Goal: Obtain resource: Download file/media

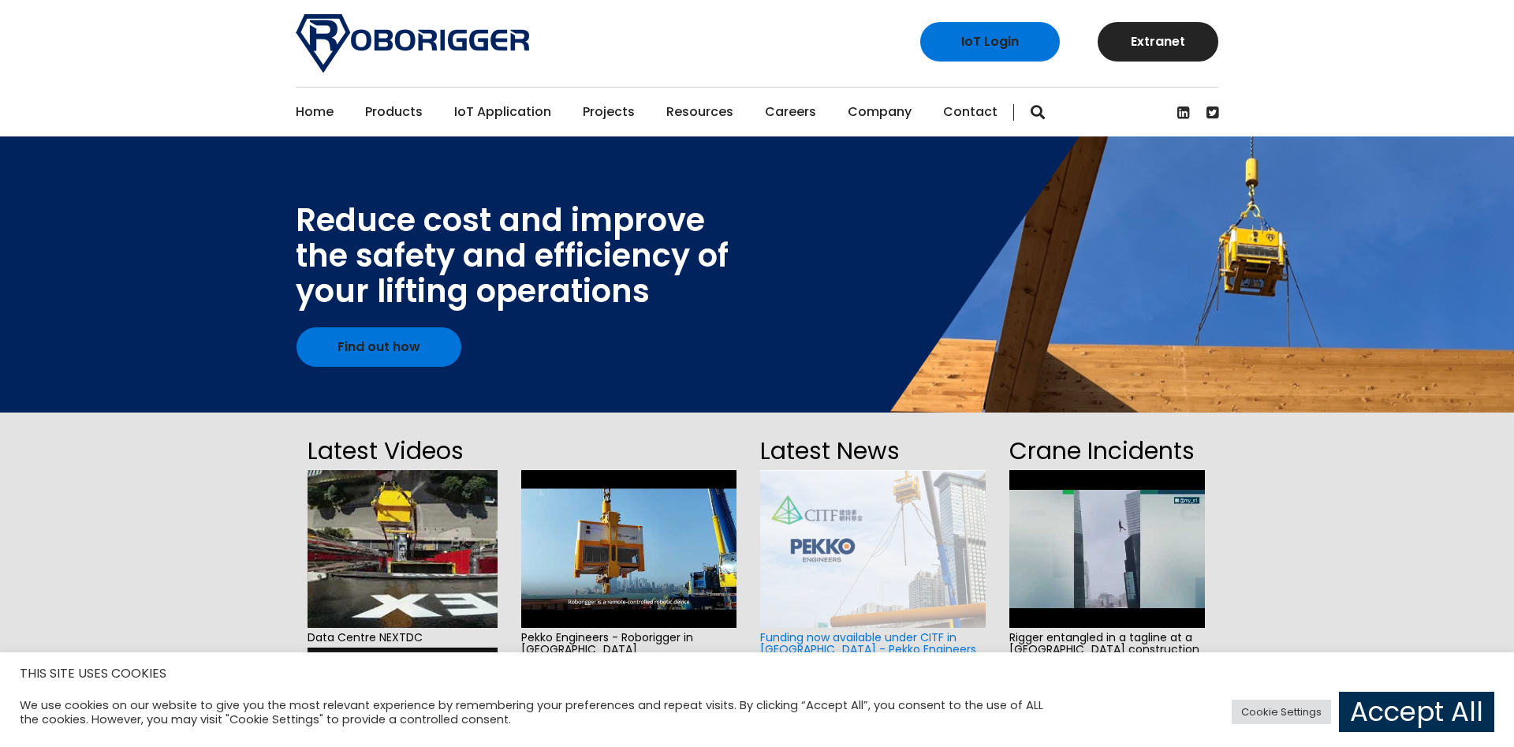
click at [1441, 710] on link "Accept All" at bounding box center [1416, 712] width 155 height 40
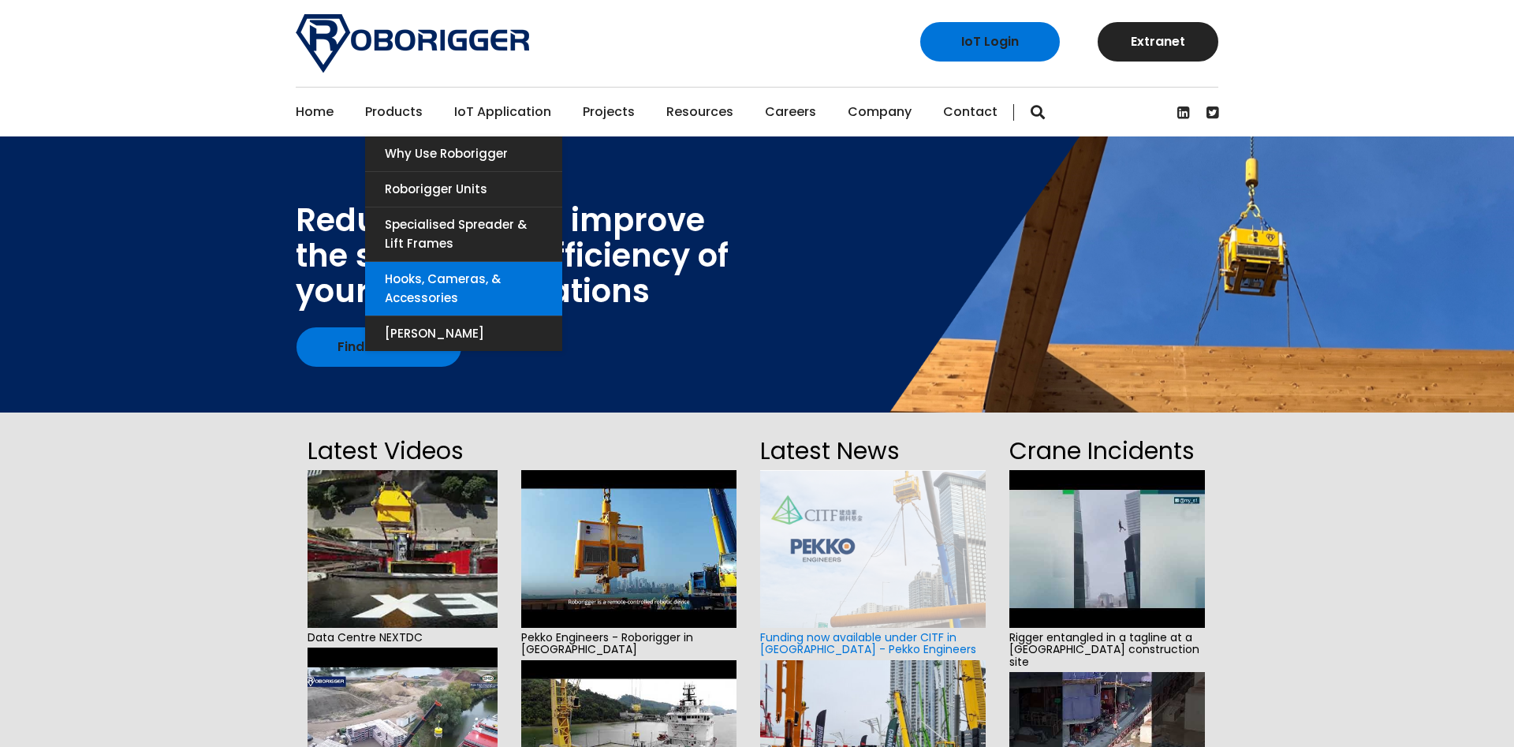
click at [401, 278] on link "Hooks, Cameras, & Accessories" at bounding box center [463, 289] width 197 height 54
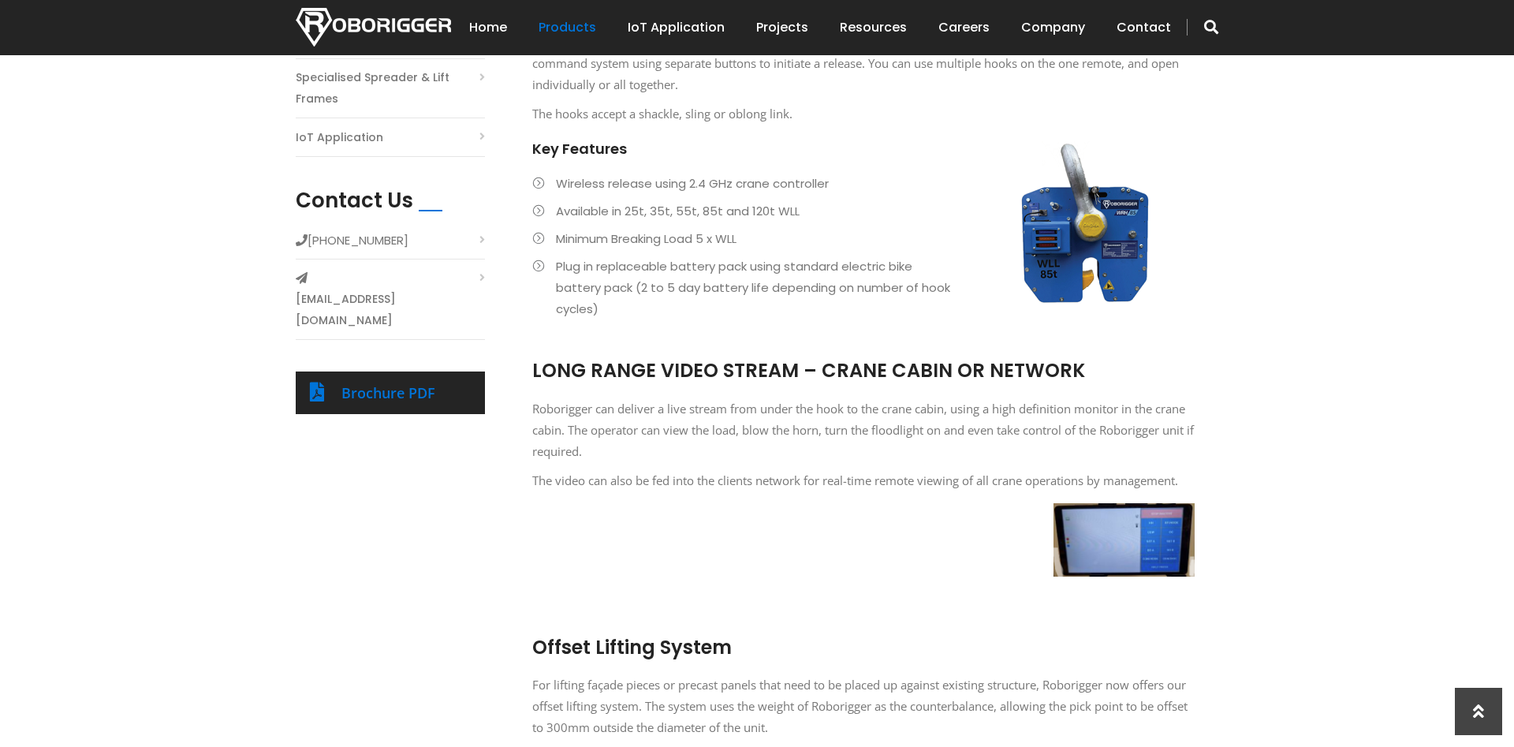
scroll to position [241, 0]
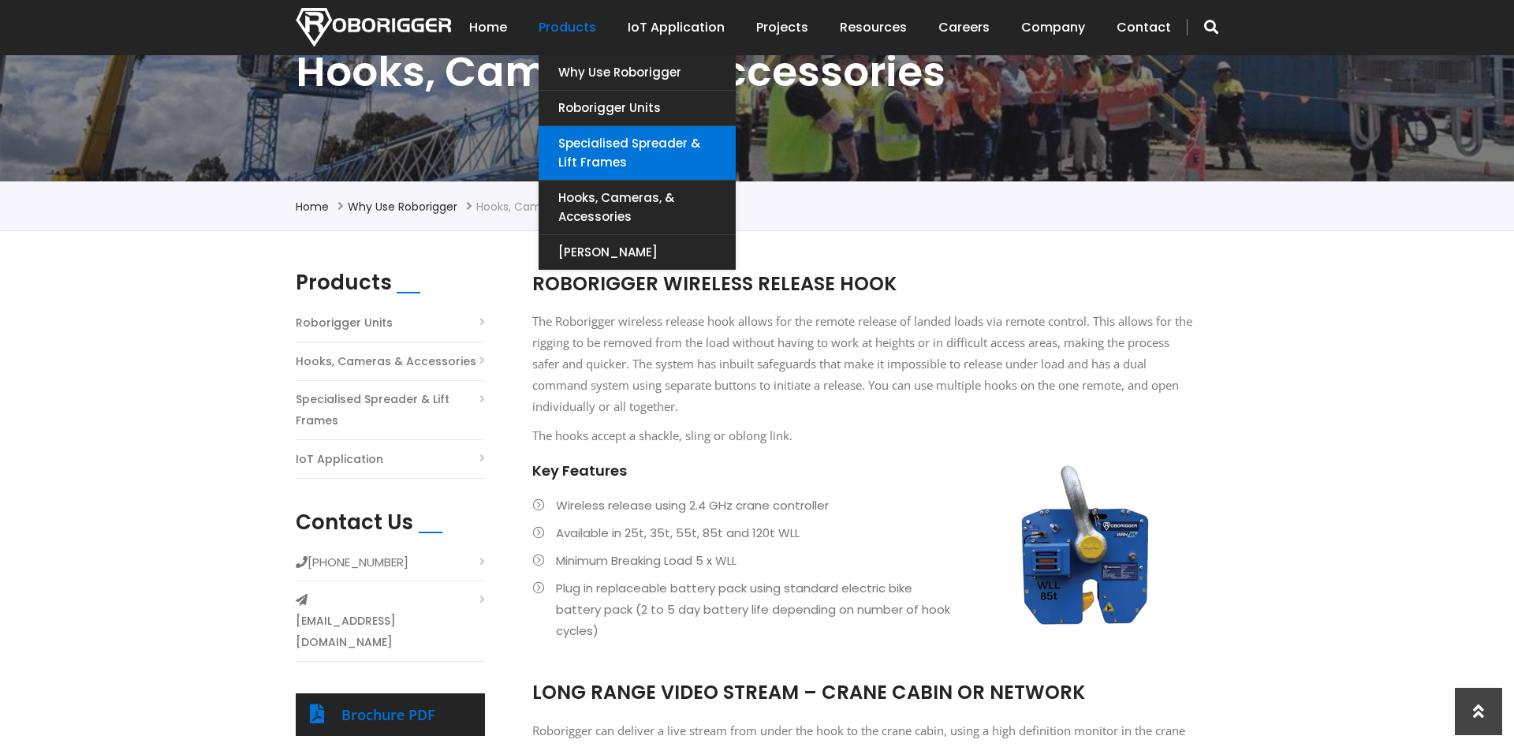
click at [614, 143] on link "Specialised Spreader & Lift Frames" at bounding box center [637, 153] width 197 height 54
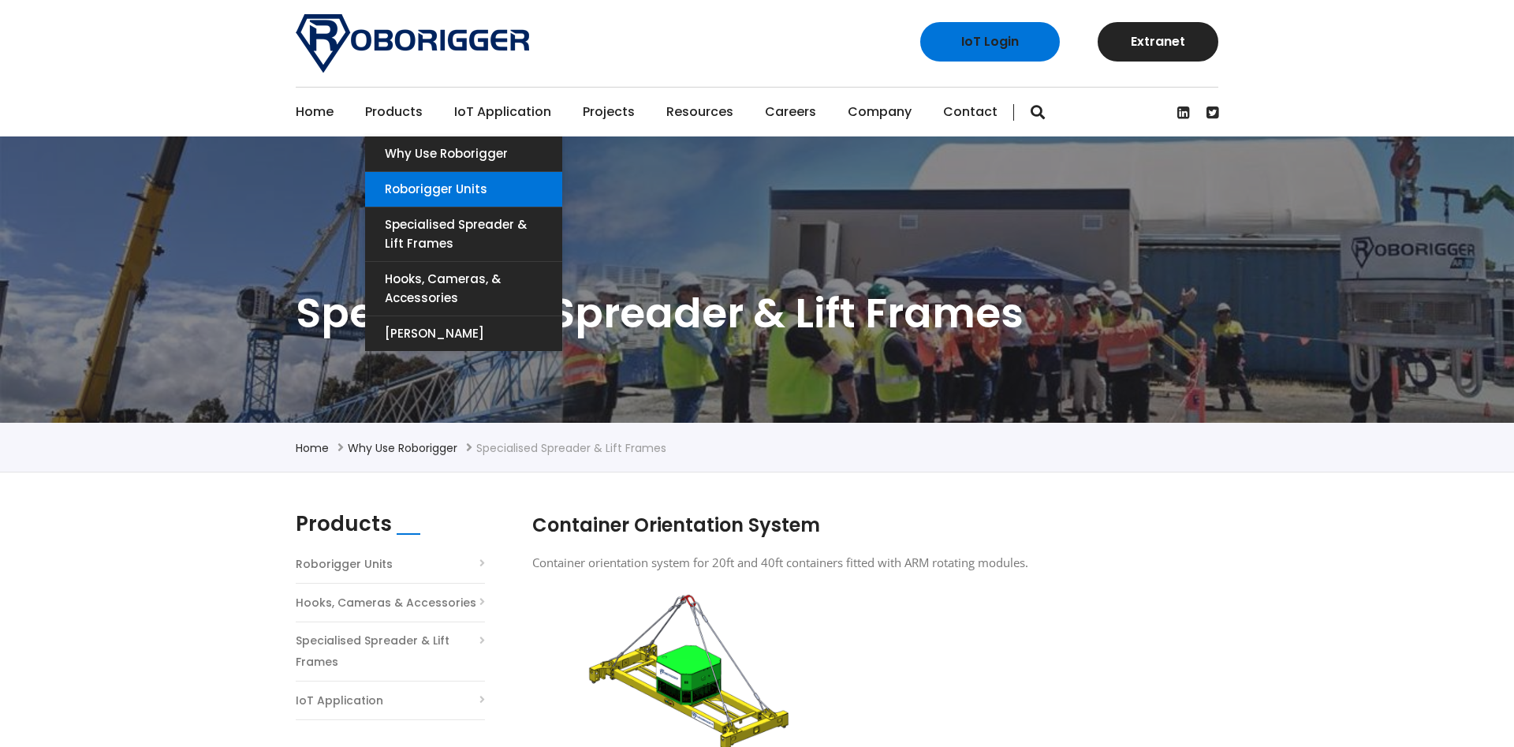
click at [410, 190] on link "Roborigger Units" at bounding box center [463, 189] width 197 height 35
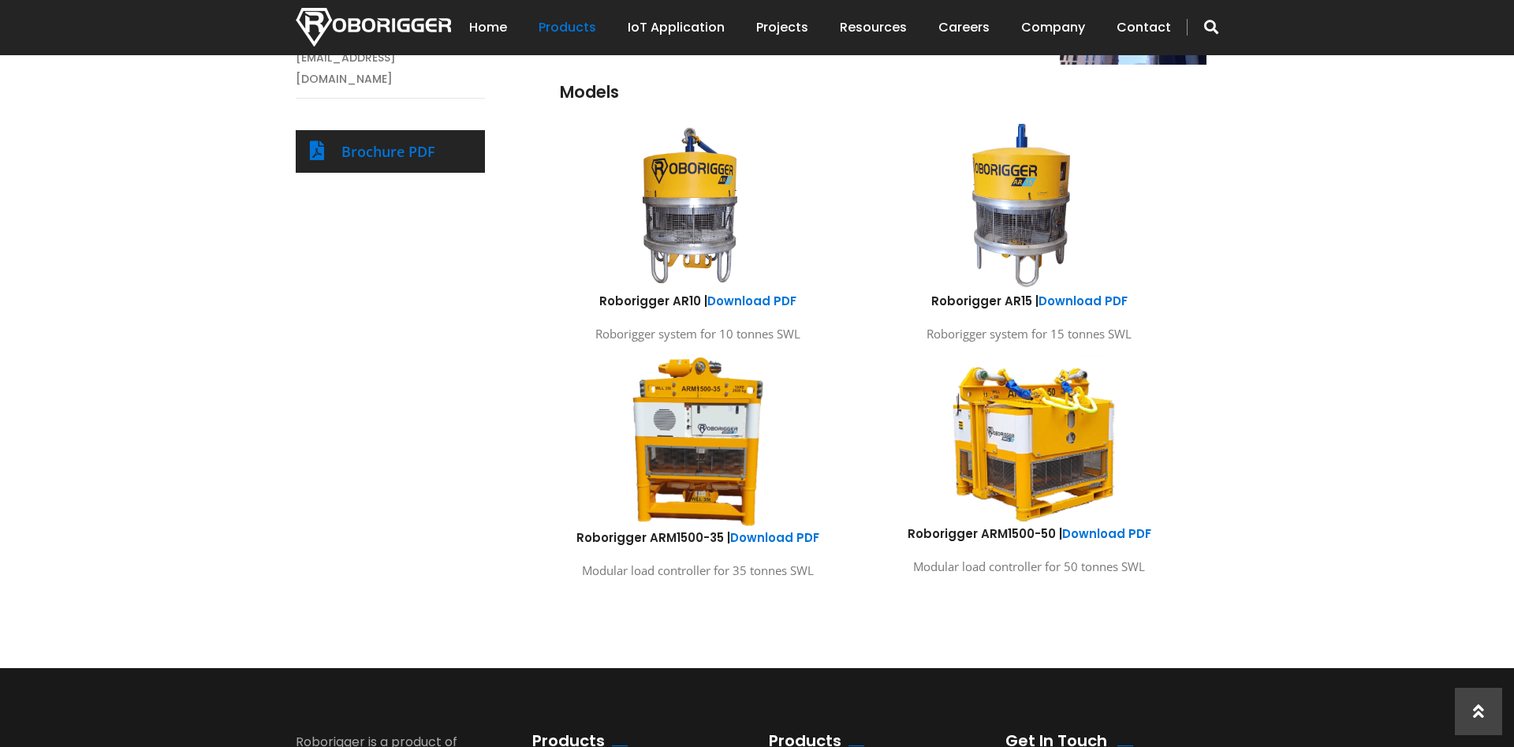
scroll to position [724, 0]
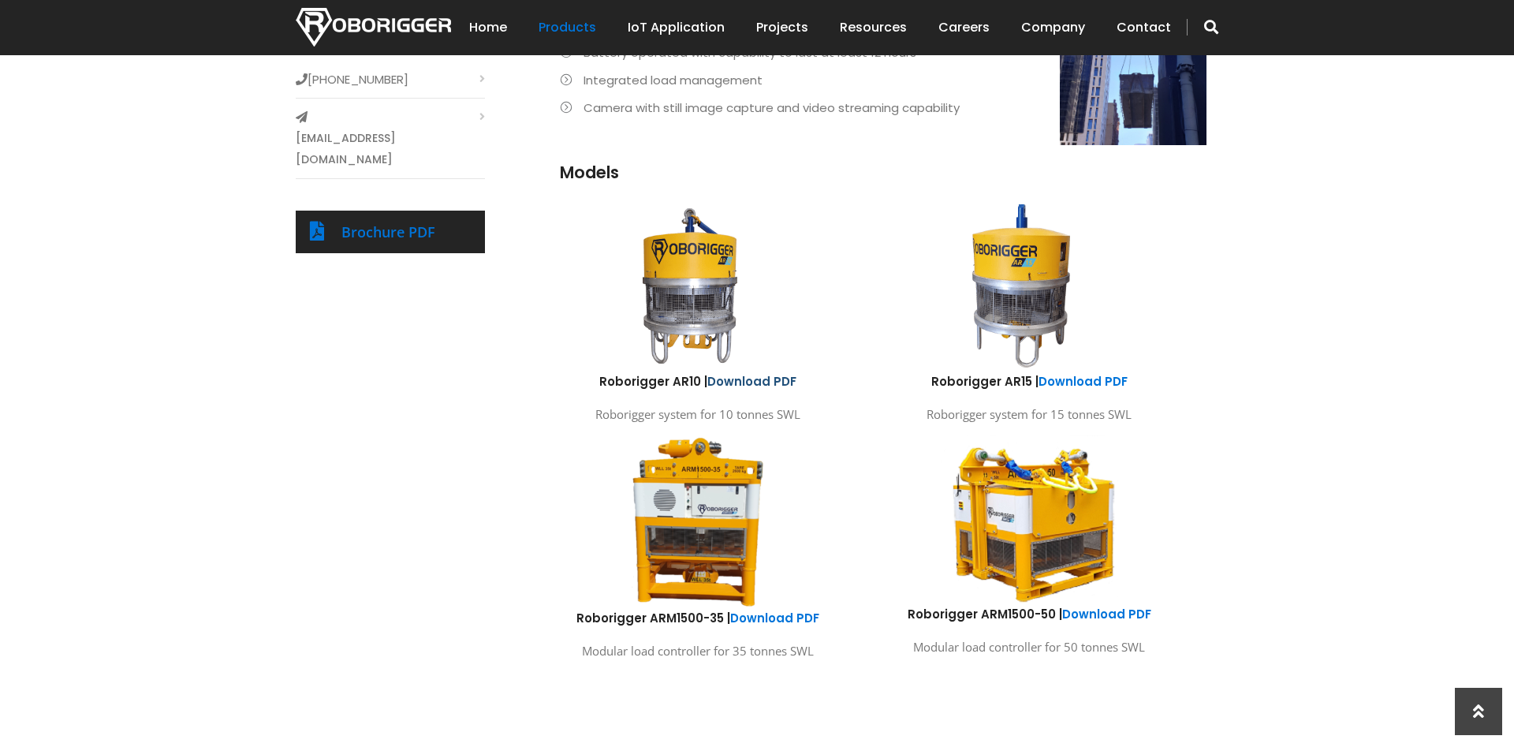
click at [738, 383] on link "Download PDF" at bounding box center [752, 381] width 89 height 17
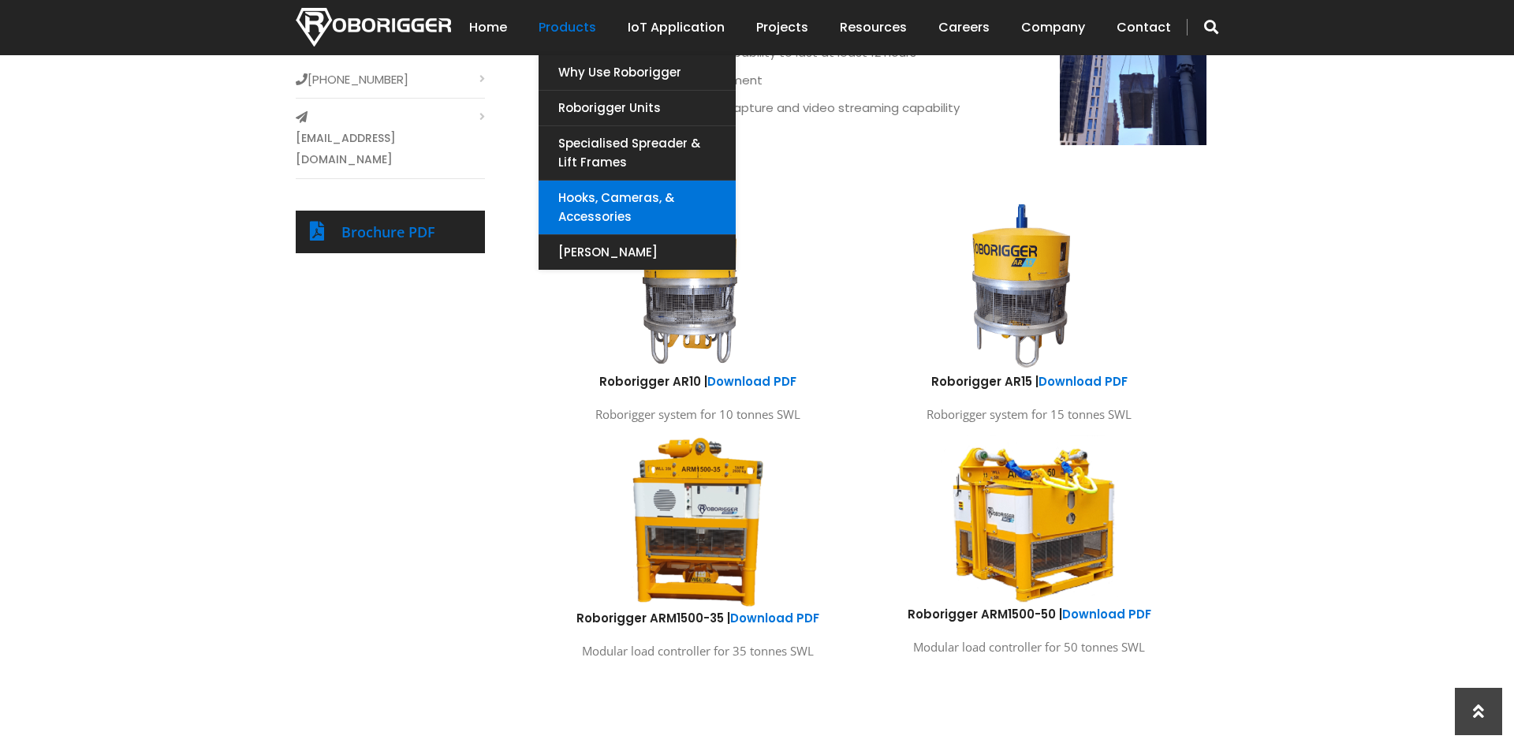
click at [620, 200] on link "Hooks, Cameras, & Accessories" at bounding box center [637, 208] width 197 height 54
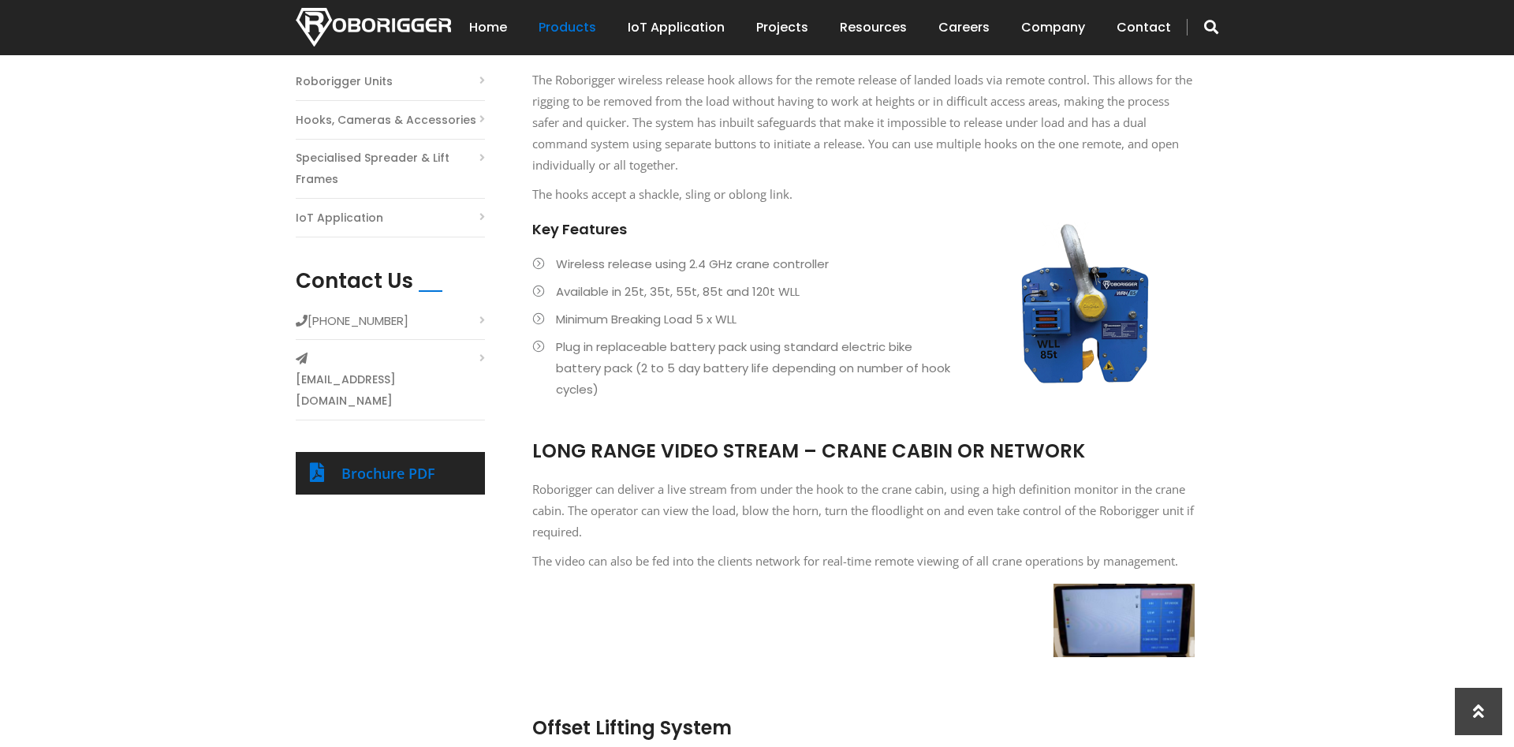
scroll to position [322, 0]
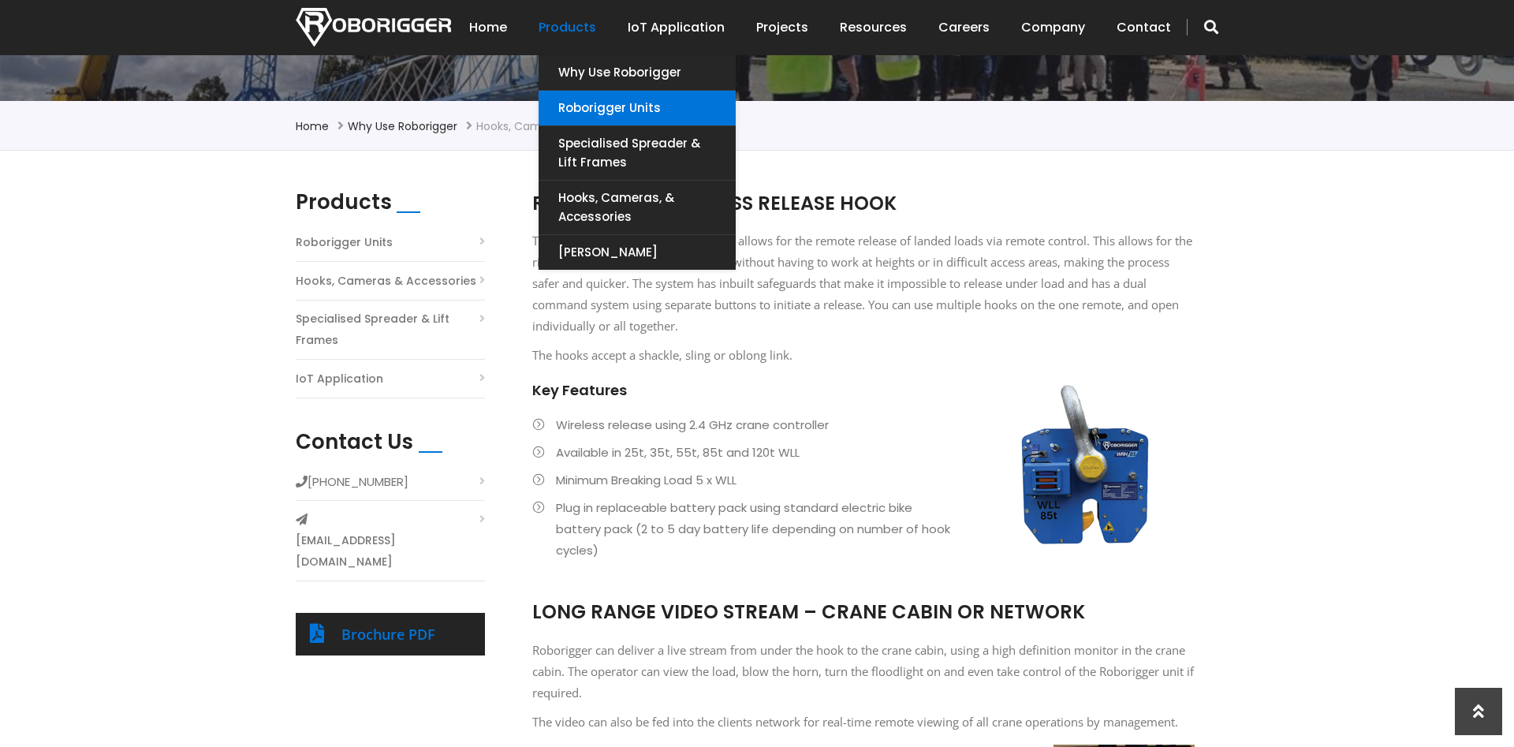
click at [600, 110] on link "Roborigger Units" at bounding box center [637, 108] width 197 height 35
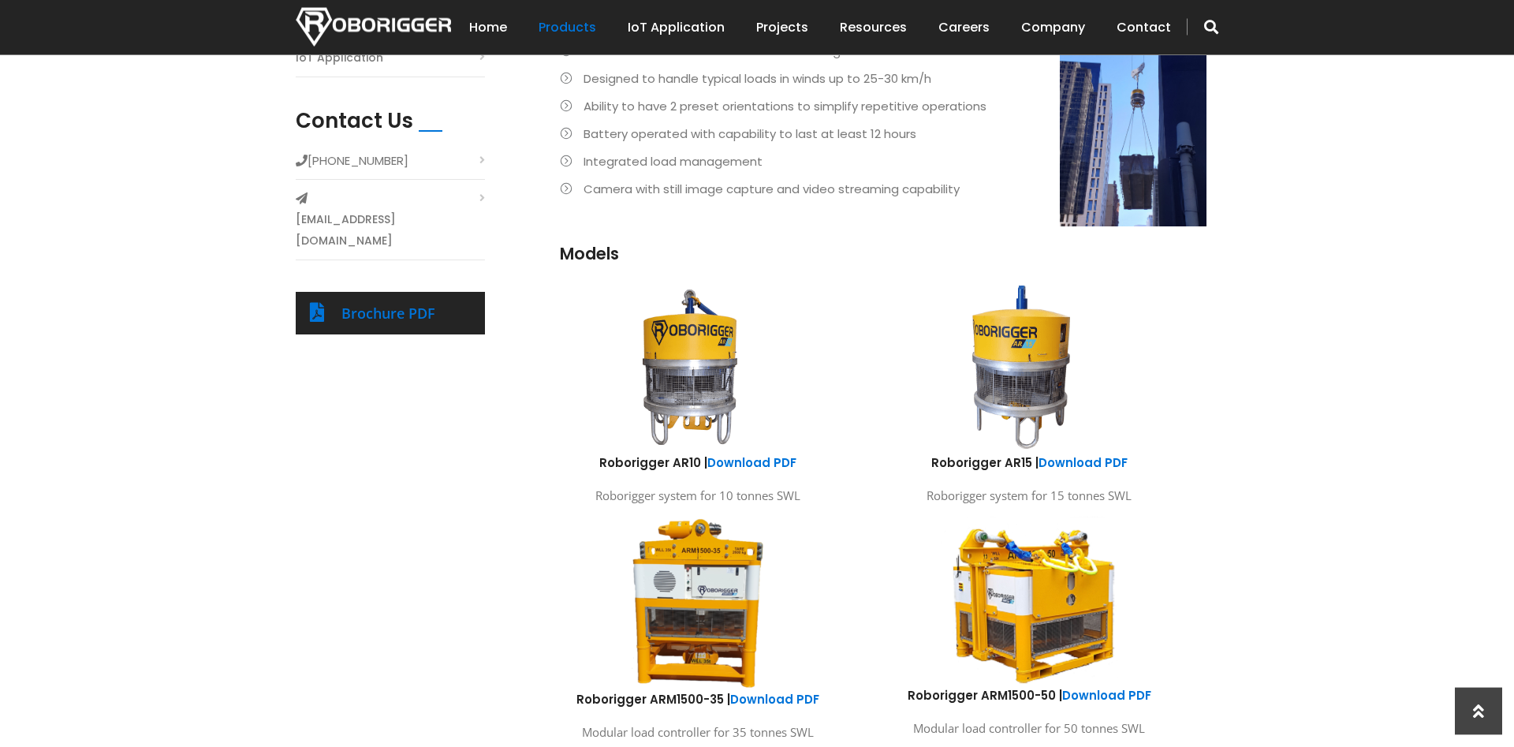
scroll to position [724, 0]
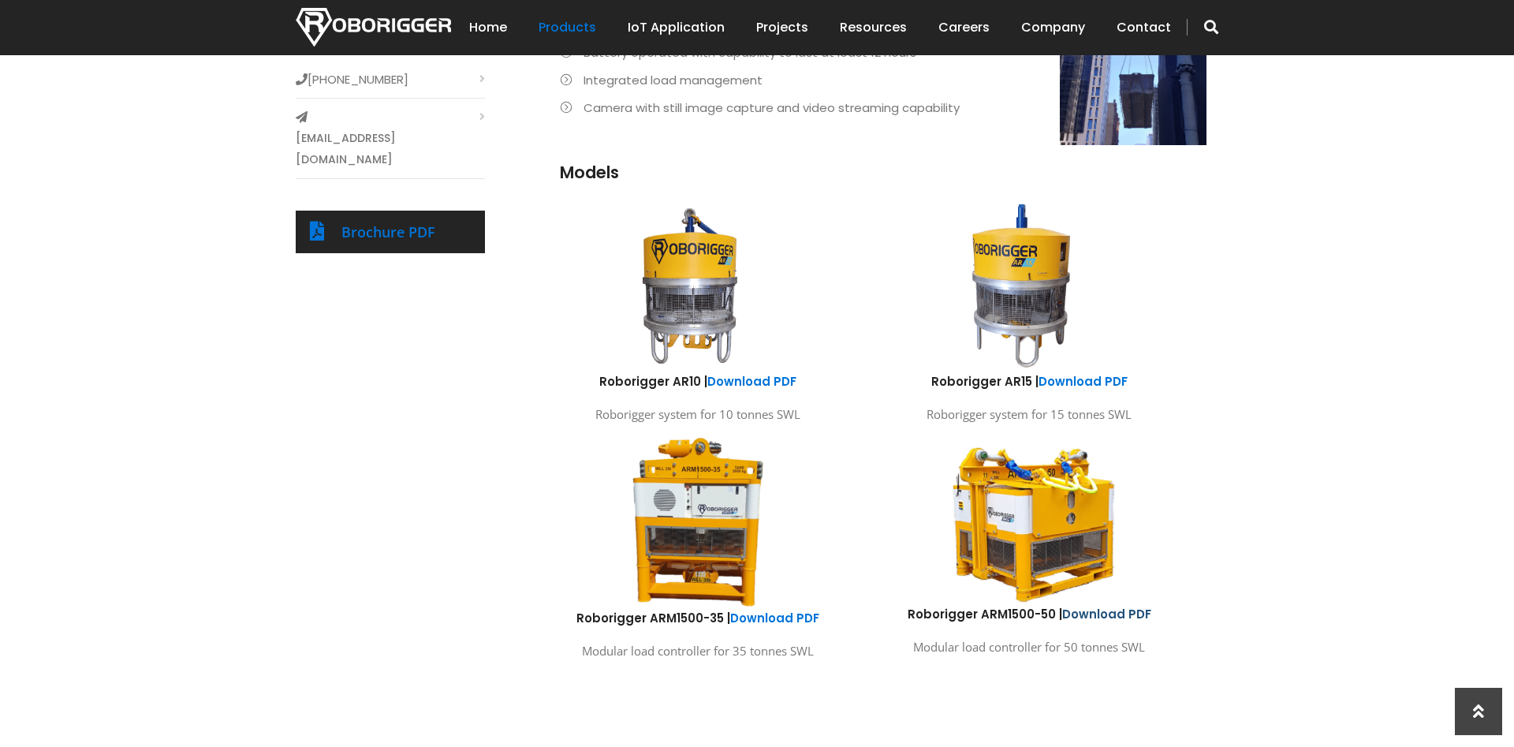
click at [1095, 617] on link "Download PDF" at bounding box center [1107, 614] width 89 height 17
click at [1285, 402] on div "Products Roborigger Units Hooks, Cameras & Accessories Specialised Spreader & L…" at bounding box center [757, 248] width 1514 height 1000
